Goal: Check status: Check status

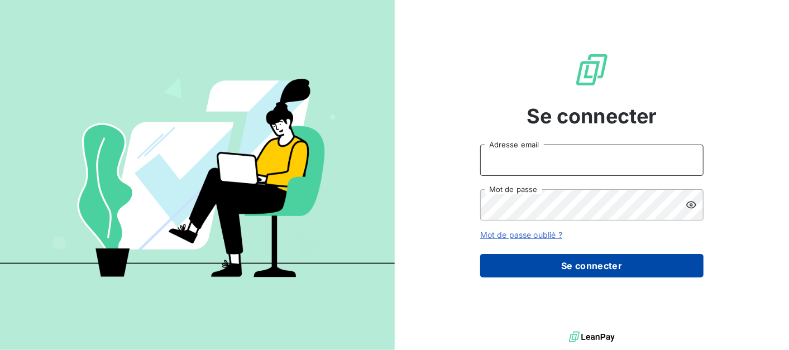
type input "[EMAIL_ADDRESS][DOMAIN_NAME]"
click at [610, 269] on button "Se connecter" at bounding box center [591, 265] width 223 height 23
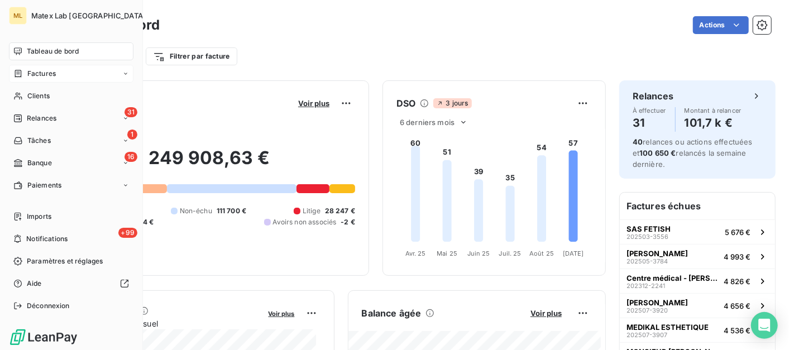
click at [47, 68] on div "Factures" at bounding box center [71, 74] width 125 height 18
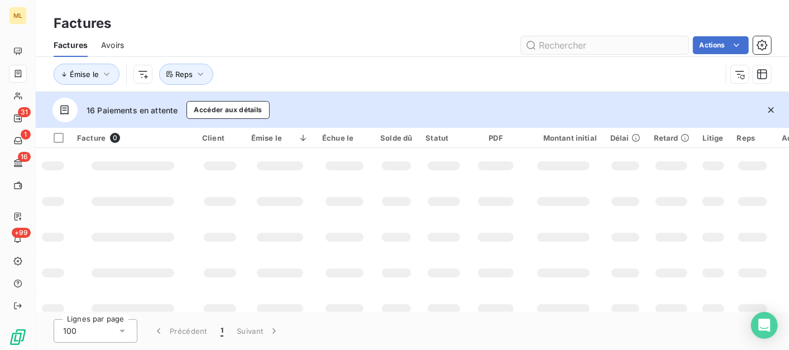
click at [557, 42] on input "text" at bounding box center [605, 45] width 168 height 18
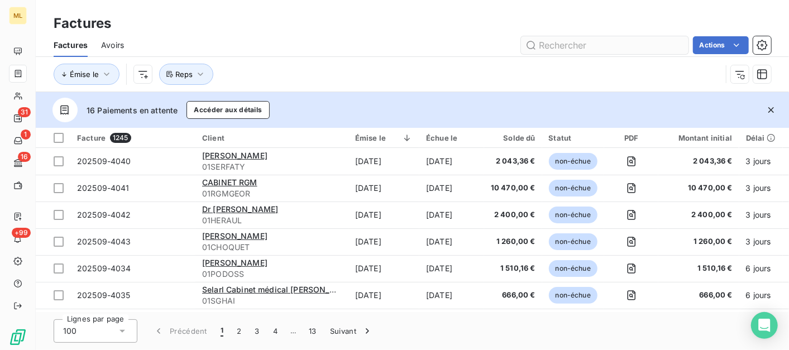
click at [595, 42] on input "text" at bounding box center [605, 45] width 168 height 18
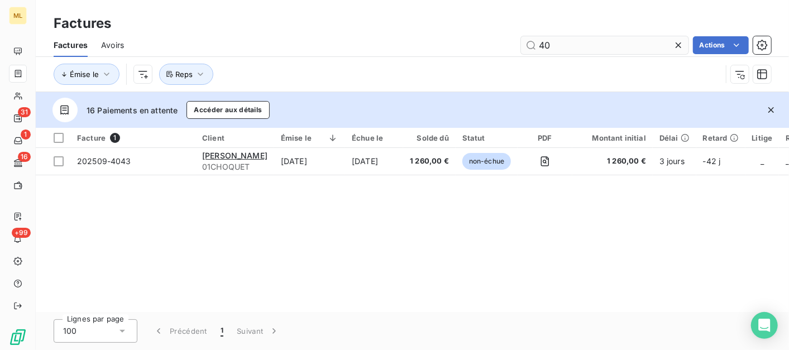
type input "4"
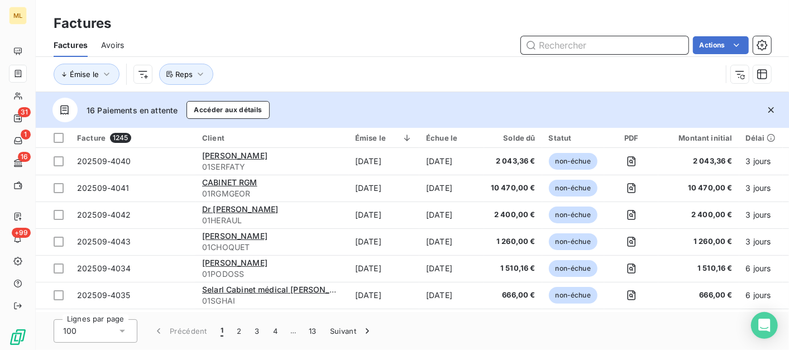
click at [563, 47] on input "text" at bounding box center [605, 45] width 168 height 18
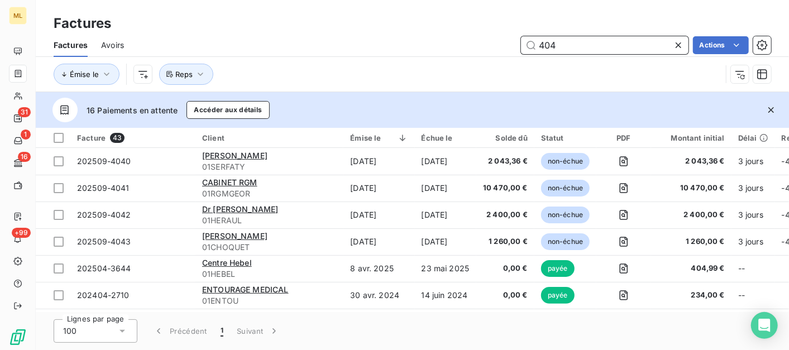
type input "404"
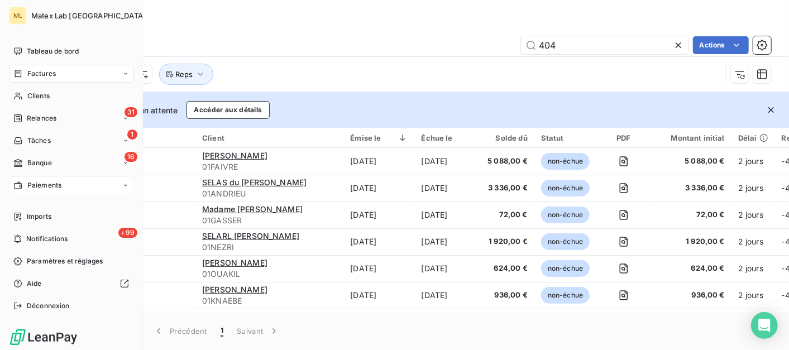
click at [37, 187] on span "Paiements" at bounding box center [44, 185] width 34 height 10
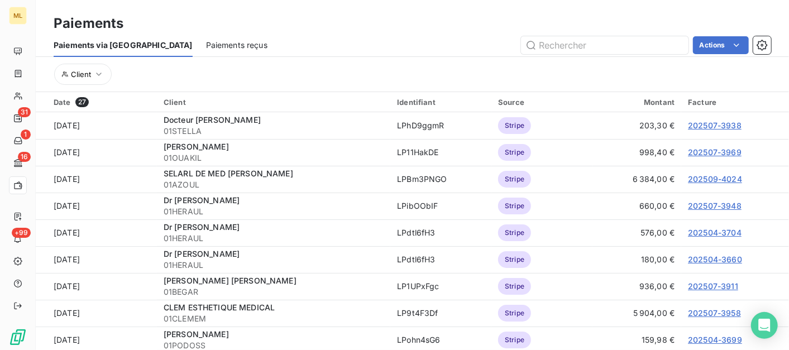
click at [206, 44] on span "Paiements reçus" at bounding box center [236, 45] width 61 height 11
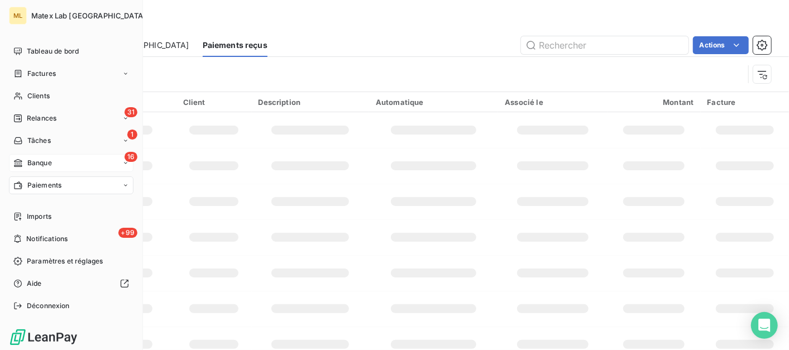
click at [37, 164] on span "Banque" at bounding box center [39, 163] width 25 height 10
